Goal: Find specific page/section: Find specific page/section

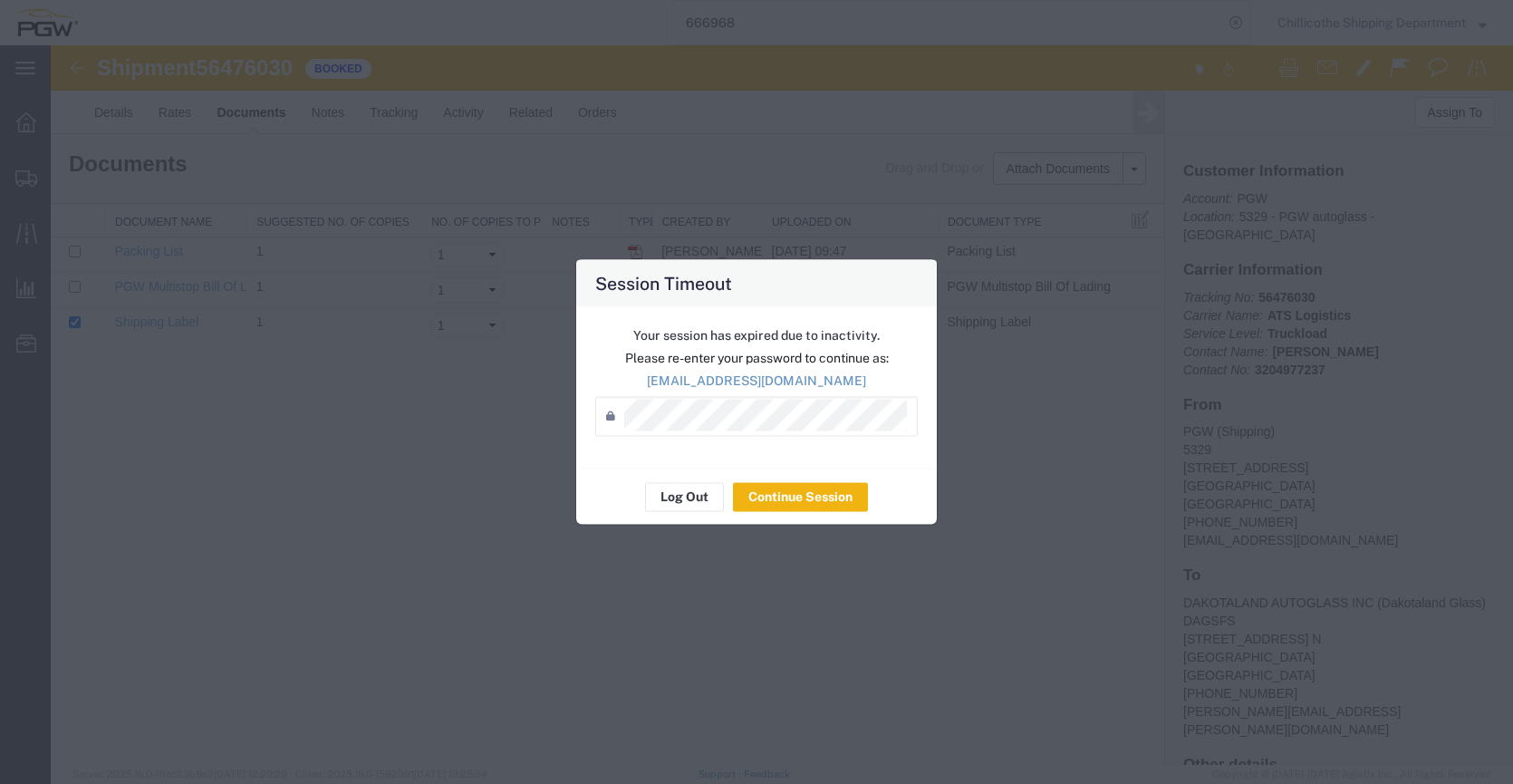
click at [757, 513] on div "Log Out Continue Session" at bounding box center [756, 495] width 360 height 57
click at [797, 501] on button "Continue Session" at bounding box center [800, 496] width 135 height 29
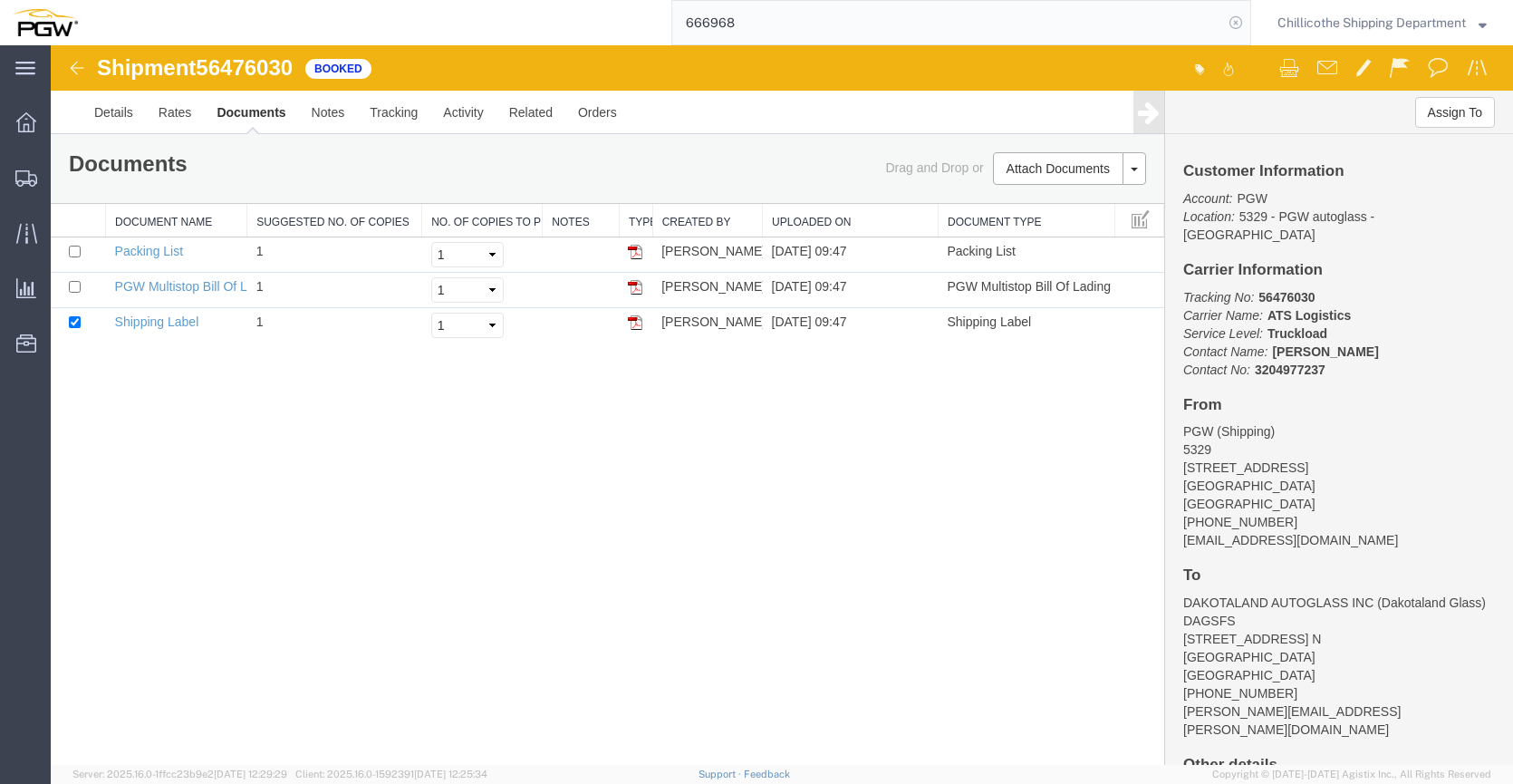
click at [1232, 28] on icon at bounding box center [1236, 22] width 25 height 25
click at [1228, 17] on icon at bounding box center [1236, 22] width 25 height 25
paste input "666521"
type input "666521"
click at [731, 29] on input "666521" at bounding box center [947, 22] width 551 height 43
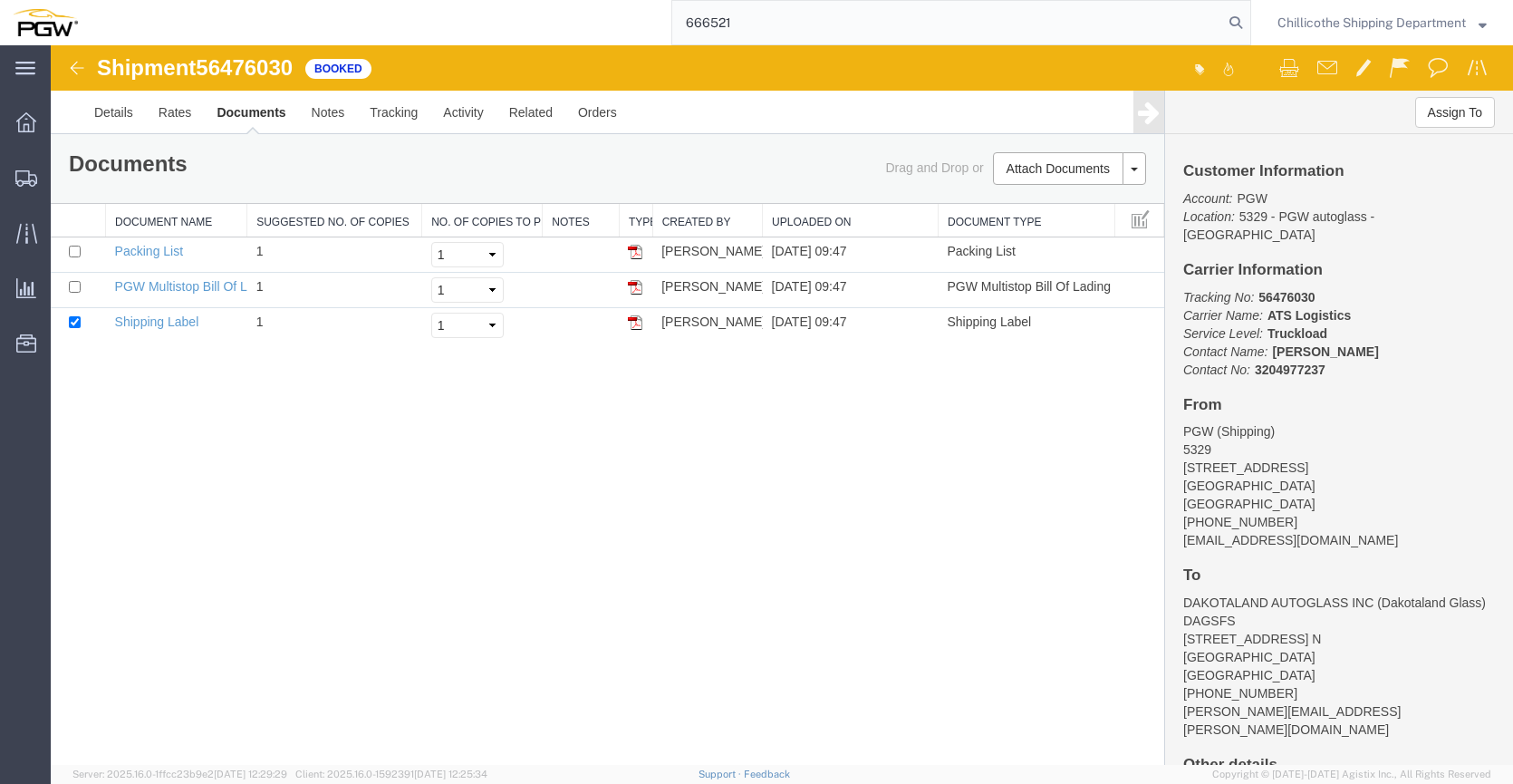
click at [731, 29] on input "666521" at bounding box center [947, 22] width 551 height 43
click at [1224, 26] on icon at bounding box center [1236, 22] width 25 height 25
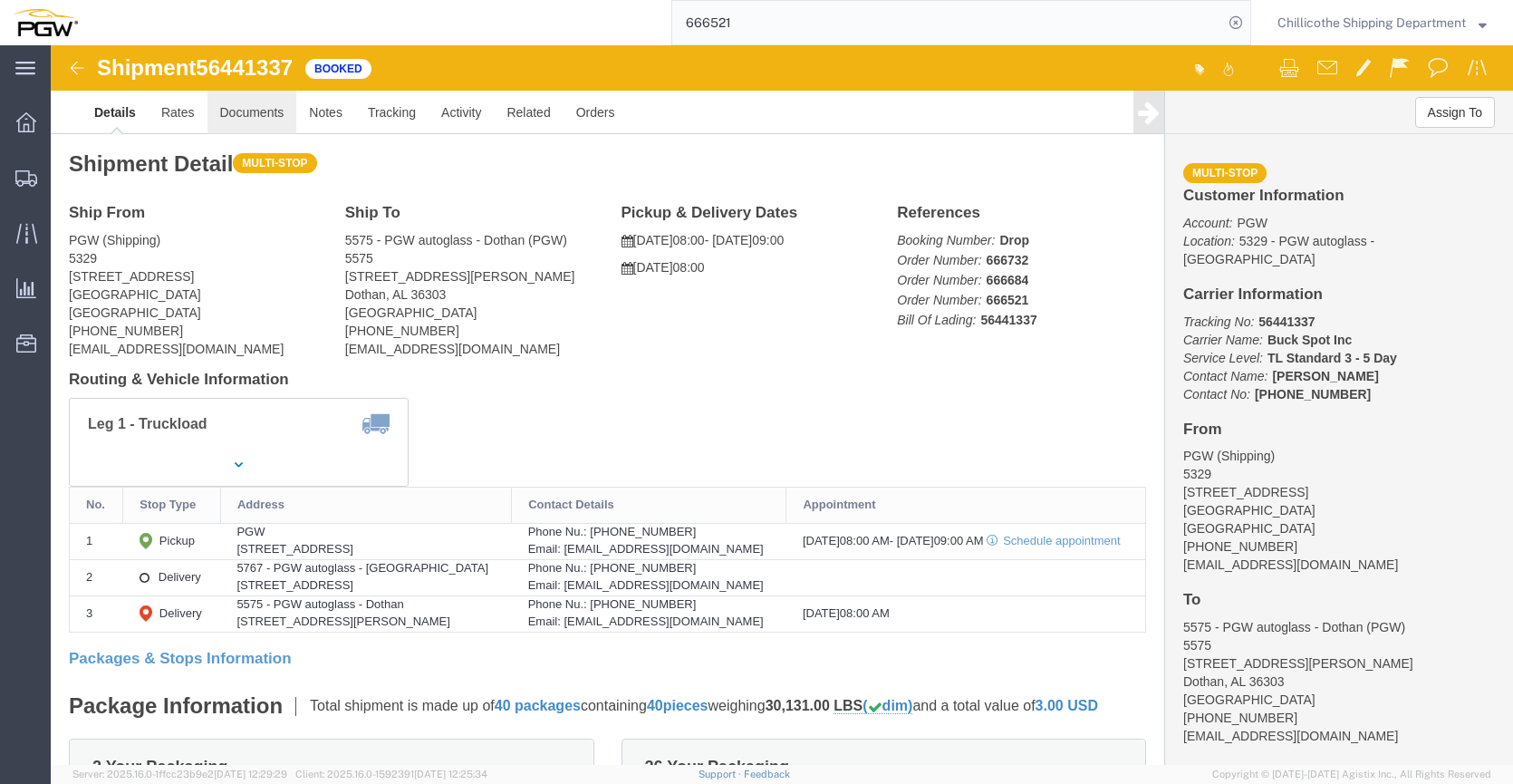
click link "Documents"
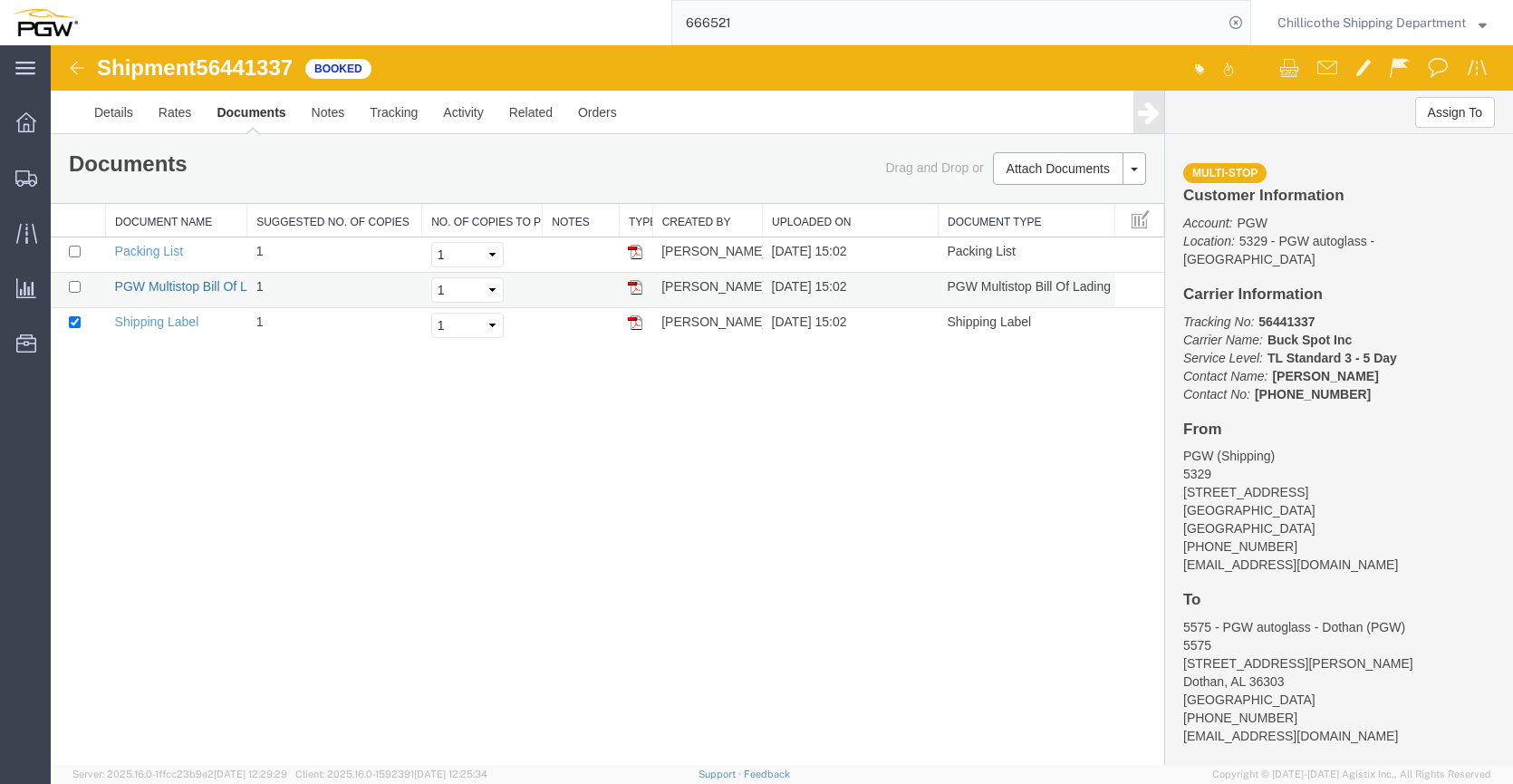
click at [157, 291] on link "PGW Multistop Bill Of Lading" at bounding box center [197, 286] width 164 height 14
